Goal: Information Seeking & Learning: Check status

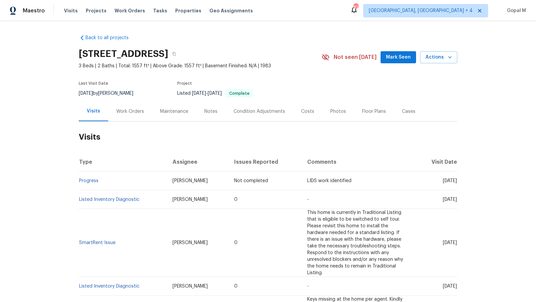
click at [142, 108] on div "Work Orders" at bounding box center [130, 111] width 28 height 7
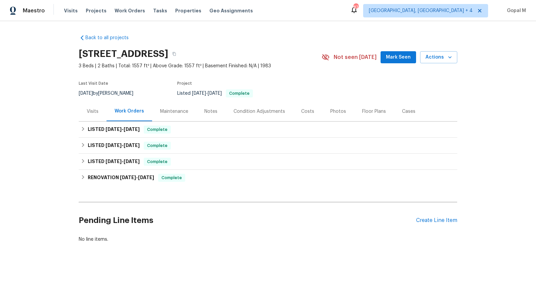
click at [94, 114] on div "Visits" at bounding box center [93, 111] width 12 height 7
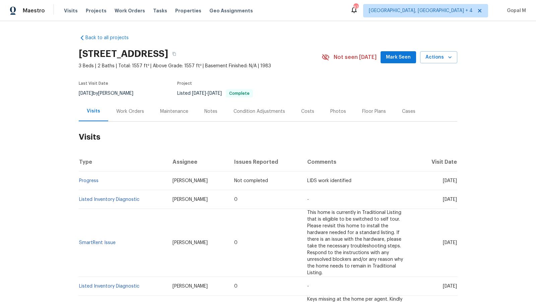
click at [404, 114] on div "Cases" at bounding box center [408, 111] width 13 height 7
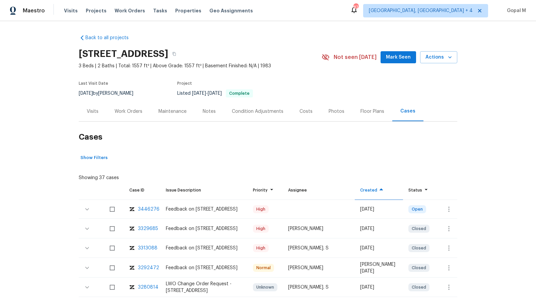
click at [137, 113] on div "Work Orders" at bounding box center [129, 111] width 28 height 7
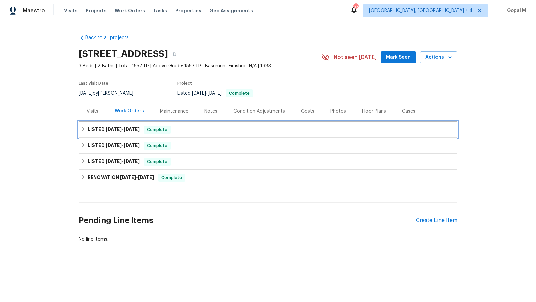
click at [148, 134] on div "LISTED 7/9/25 - 7/15/25 Complete" at bounding box center [268, 130] width 378 height 16
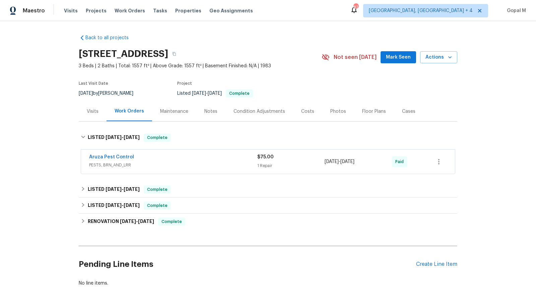
click at [92, 109] on div "Visits" at bounding box center [93, 111] width 12 height 7
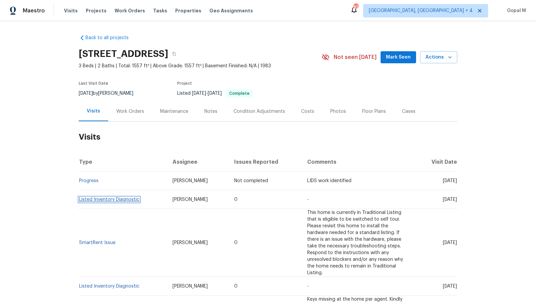
click at [105, 200] on link "Listed Inventory Diagnostic" at bounding box center [109, 199] width 60 height 5
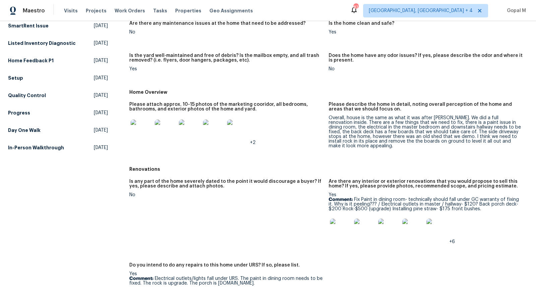
scroll to position [103, 0]
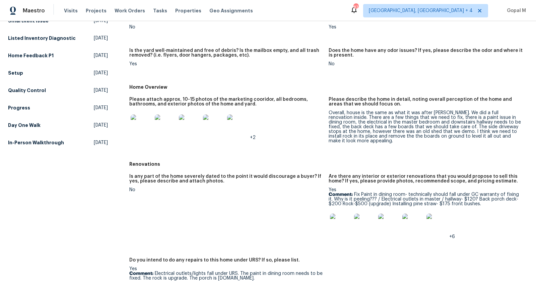
click at [142, 127] on img at bounding box center [141, 125] width 21 height 21
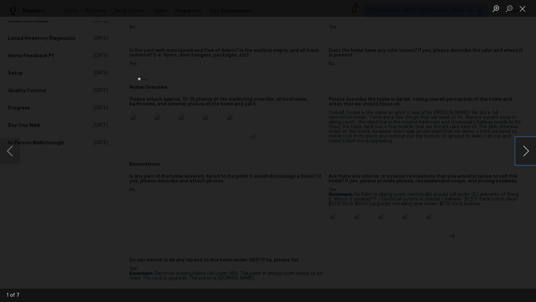
click at [527, 152] on button "Next image" at bounding box center [526, 151] width 20 height 27
click at [530, 156] on button "Next image" at bounding box center [526, 151] width 20 height 27
click at [521, 148] on button "Next image" at bounding box center [526, 151] width 20 height 27
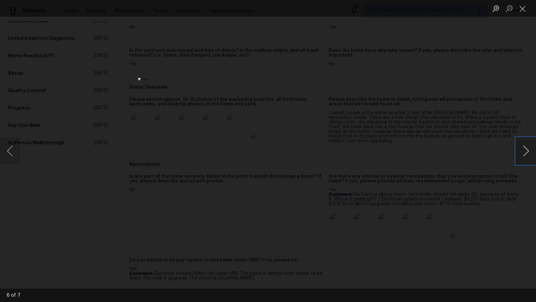
click at [521, 148] on button "Next image" at bounding box center [526, 151] width 20 height 27
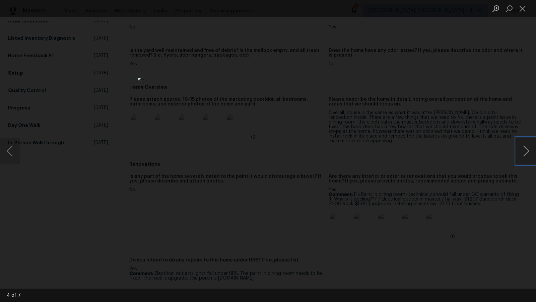
click at [521, 148] on button "Next image" at bounding box center [526, 151] width 20 height 27
click at [522, 9] on button "Close lightbox" at bounding box center [522, 9] width 13 height 12
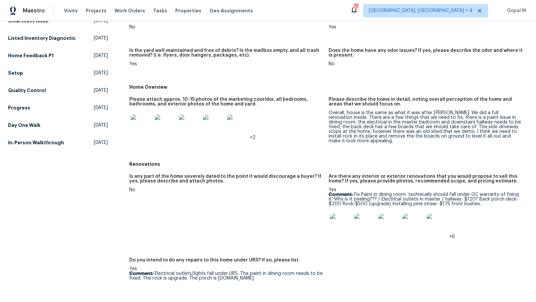
click at [342, 224] on img at bounding box center [340, 224] width 21 height 21
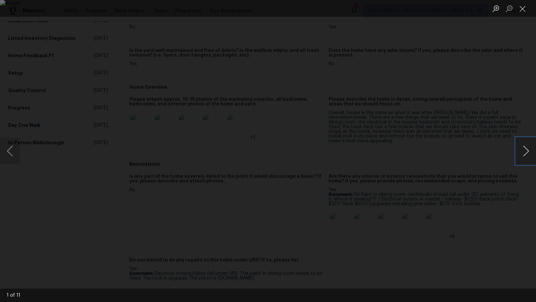
click at [527, 150] on button "Next image" at bounding box center [526, 151] width 20 height 27
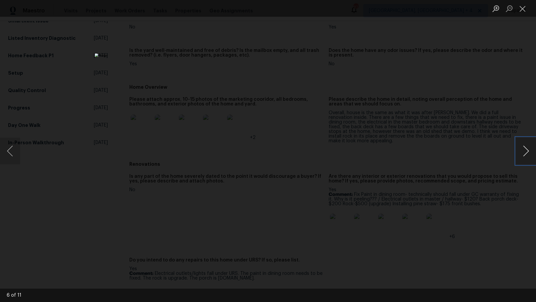
click at [527, 150] on button "Next image" at bounding box center [526, 151] width 20 height 27
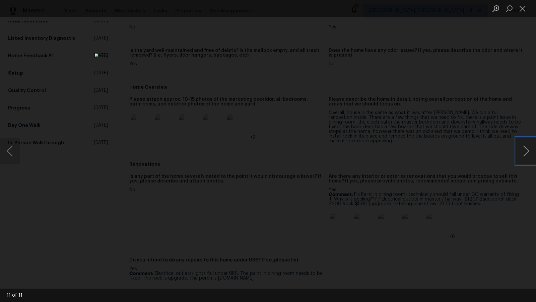
click at [527, 150] on button "Next image" at bounding box center [526, 151] width 20 height 27
click at [523, 12] on button "Close lightbox" at bounding box center [522, 9] width 13 height 12
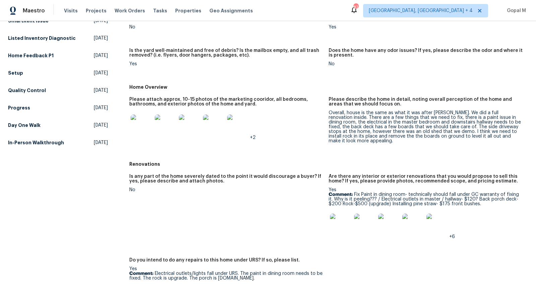
scroll to position [0, 0]
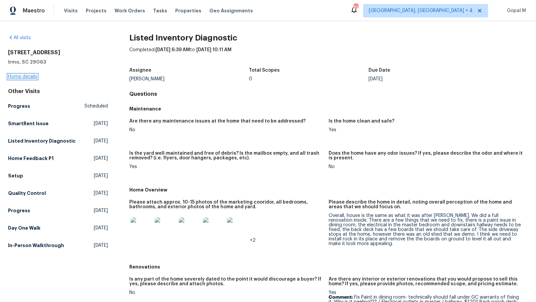
click at [27, 74] on link "Home details" at bounding box center [22, 76] width 29 height 5
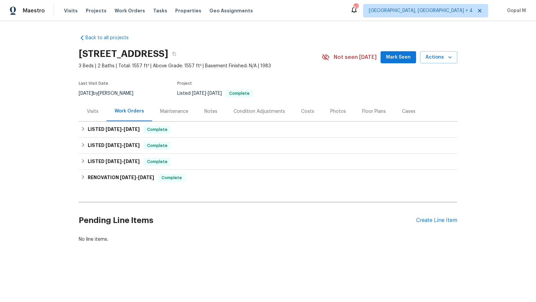
click at [91, 107] on div "Visits" at bounding box center [93, 111] width 28 height 20
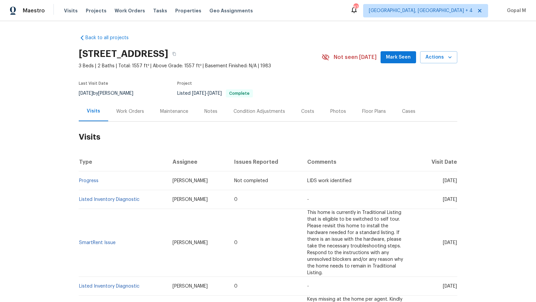
click at [139, 201] on td "Listed Inventory Diagnostic" at bounding box center [123, 199] width 88 height 19
click at [132, 198] on link "Listed Inventory Diagnostic" at bounding box center [109, 199] width 60 height 5
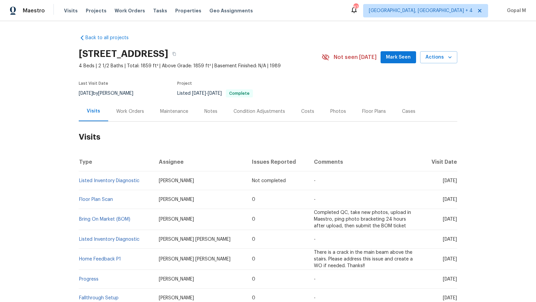
click at [138, 110] on div "Work Orders" at bounding box center [130, 111] width 28 height 7
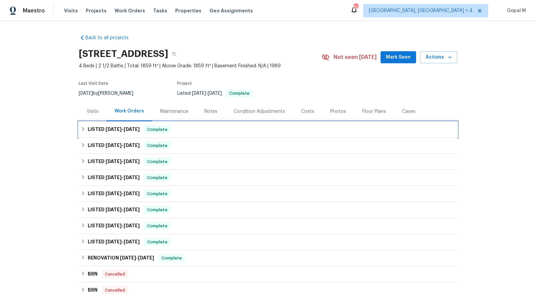
click at [135, 124] on div "LISTED 7/28/25 - 8/4/25 Complete" at bounding box center [268, 130] width 378 height 16
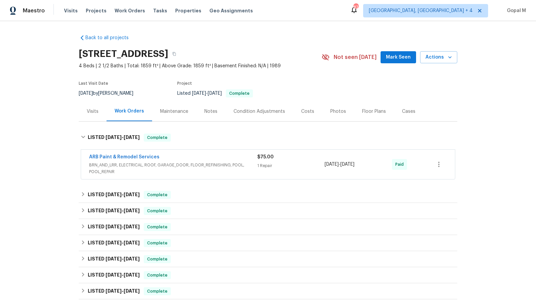
click at [182, 176] on div "ARB Paint & Remodel Services BRN_AND_LRR, ELECTRICAL, ROOF, GARAGE_DOOR, FLOOR_…" at bounding box center [268, 164] width 374 height 29
click at [190, 167] on span "BRN_AND_LRR, ELECTRICAL, ROOF, GARAGE_DOOR, FLOOR_REFINISHING, POOL, POOL_REPAIR" at bounding box center [173, 168] width 168 height 13
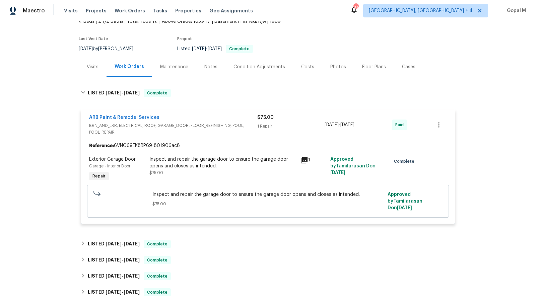
scroll to position [49, 0]
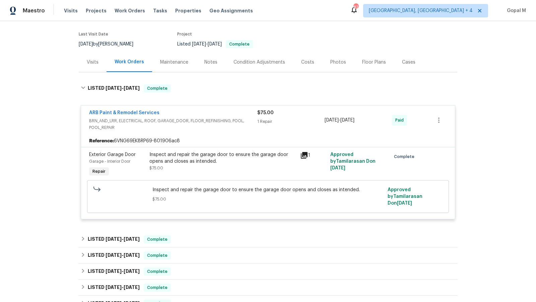
click at [228, 160] on div "Inspect and repair the garage door to ensure the garage door opens and closes a…" at bounding box center [222, 157] width 147 height 13
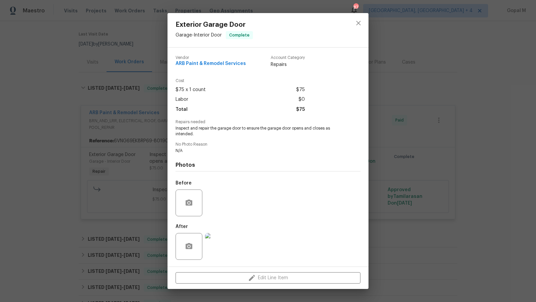
click at [218, 250] on img at bounding box center [218, 246] width 27 height 27
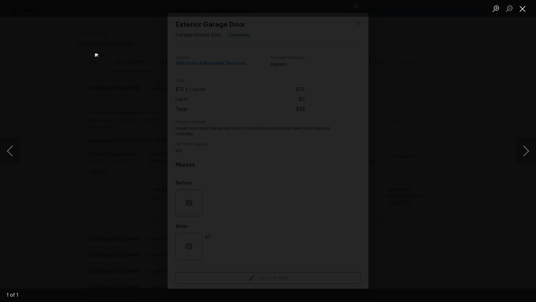
click at [524, 8] on button "Close lightbox" at bounding box center [522, 9] width 13 height 12
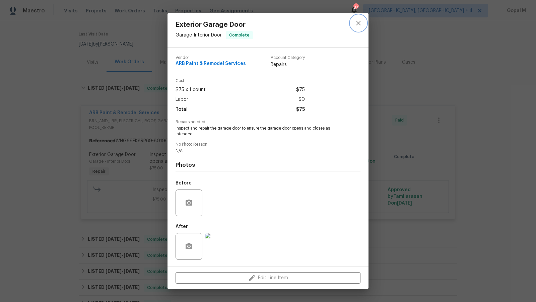
click at [357, 19] on icon "close" at bounding box center [358, 23] width 8 height 8
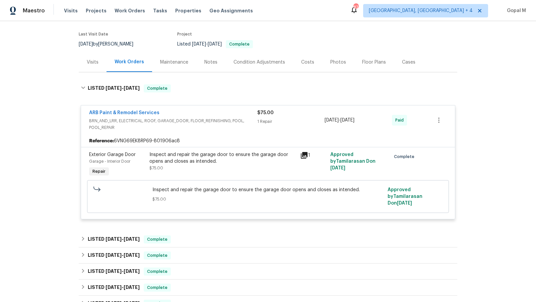
click at [97, 63] on div "Visits" at bounding box center [93, 62] width 12 height 7
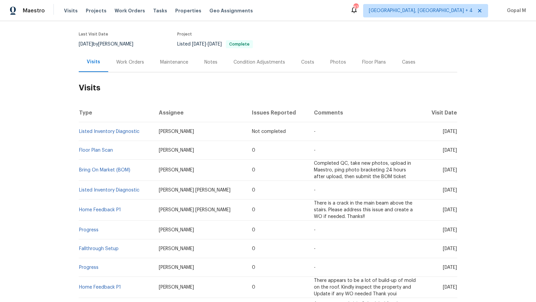
click at [134, 61] on div "Work Orders" at bounding box center [130, 62] width 28 height 7
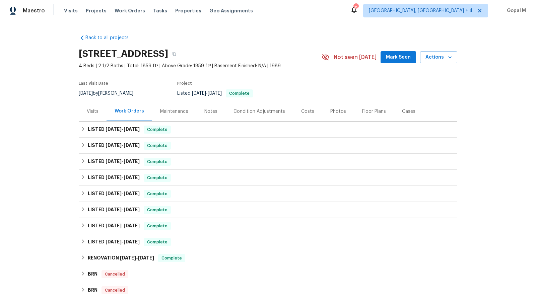
drag, startPoint x: 99, startPoint y: 93, endPoint x: 77, endPoint y: 93, distance: 22.1
click at [77, 93] on div "Back to all projects 504 Overview Ln, Franklin, TN 37064 4 Beds | 2 1/2 Baths |…" at bounding box center [268, 161] width 536 height 281
copy span "7/16/2025"
click at [193, 126] on div "LISTED 7/28/25 - 8/4/25 Complete" at bounding box center [268, 130] width 374 height 8
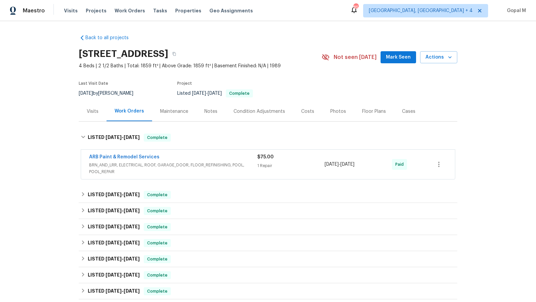
drag, startPoint x: 371, startPoint y: 164, endPoint x: 324, endPoint y: 163, distance: 47.5
click at [324, 163] on div "ARB Paint & Remodel Services BRN_AND_LRR, ELECTRICAL, ROOF, GARAGE_DOOR, FLOOR_…" at bounding box center [260, 164] width 342 height 21
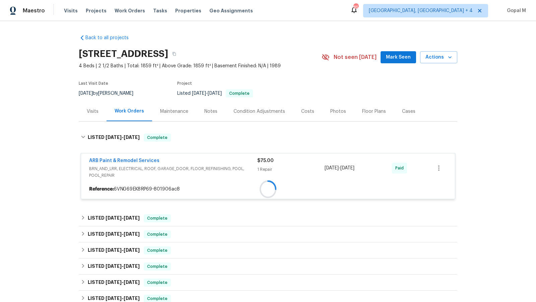
copy div "7/29/2025 - 8/4/2025"
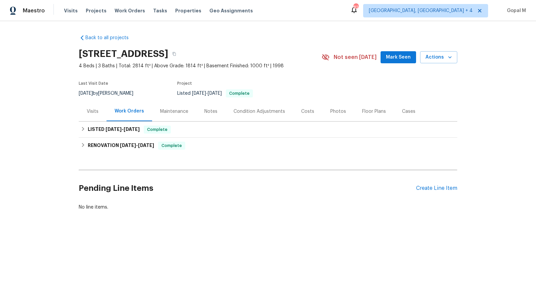
click at [96, 112] on div "Visits" at bounding box center [93, 111] width 12 height 7
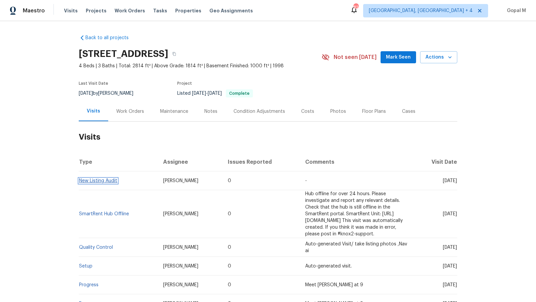
click at [106, 182] on link "New Listing Audit" at bounding box center [98, 180] width 38 height 5
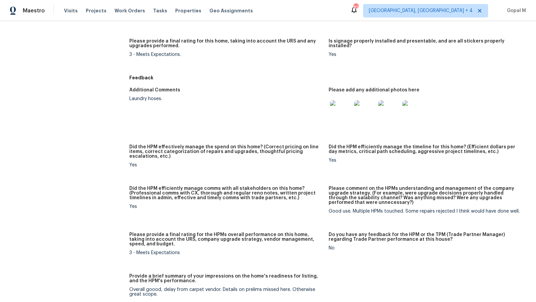
scroll to position [436, 0]
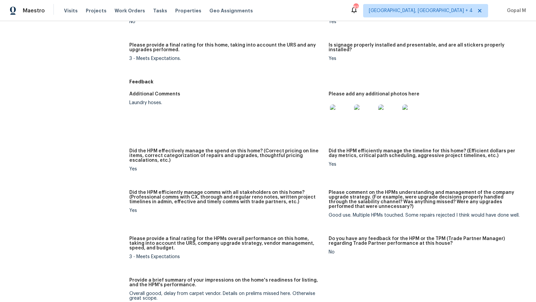
click at [342, 111] on img at bounding box center [340, 114] width 21 height 21
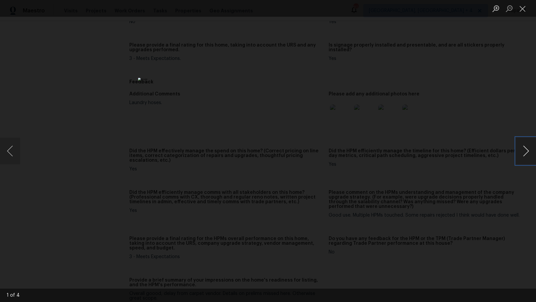
click at [526, 152] on button "Next image" at bounding box center [526, 151] width 20 height 27
click at [524, 10] on button "Close lightbox" at bounding box center [522, 9] width 13 height 12
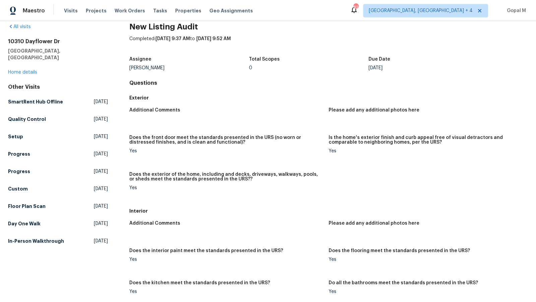
scroll to position [0, 0]
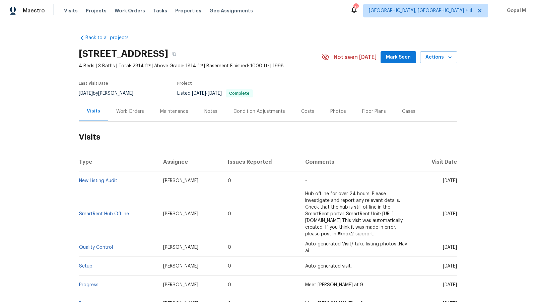
click at [133, 115] on div "Work Orders" at bounding box center [130, 111] width 44 height 20
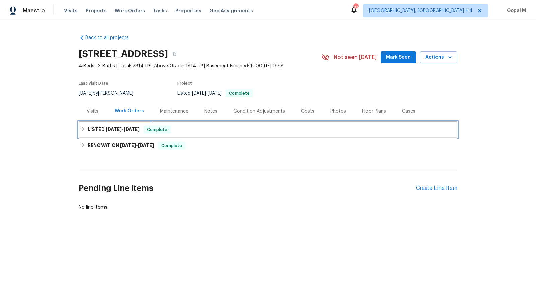
click at [121, 133] on h6 "LISTED [DATE] - [DATE]" at bounding box center [114, 130] width 52 height 8
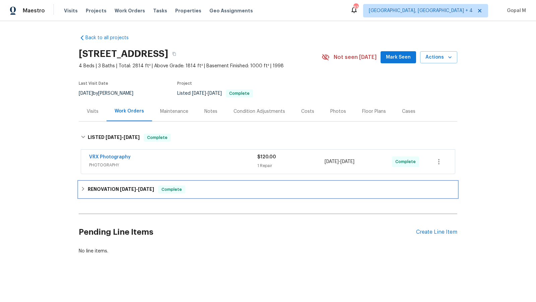
click at [136, 192] on h6 "RENOVATION [DATE] - [DATE]" at bounding box center [121, 189] width 66 height 8
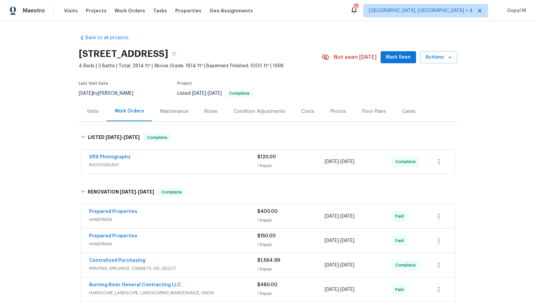
click at [90, 109] on div "Visits" at bounding box center [93, 111] width 12 height 7
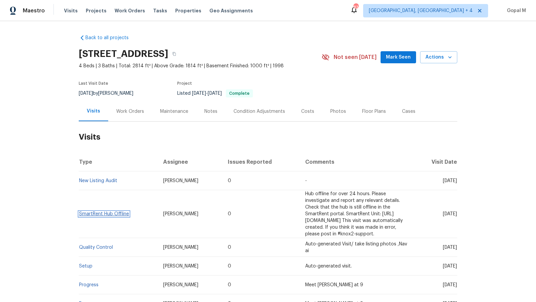
click at [94, 212] on link "SmartRent Hub Offline" at bounding box center [104, 214] width 50 height 5
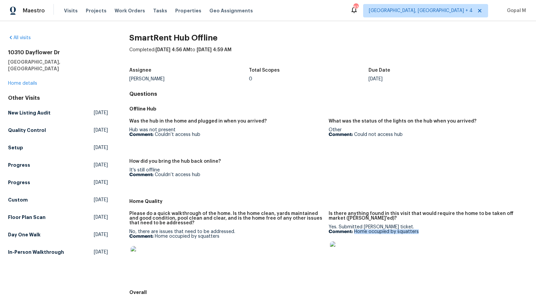
drag, startPoint x: 354, startPoint y: 232, endPoint x: 426, endPoint y: 232, distance: 71.3
click at [426, 232] on p "Comment: Home occupied by squatters" at bounding box center [425, 231] width 194 height 5
copy p "Home occupied by squatters"
click at [33, 81] on link "Home details" at bounding box center [22, 83] width 29 height 5
